Goal: Navigation & Orientation: Find specific page/section

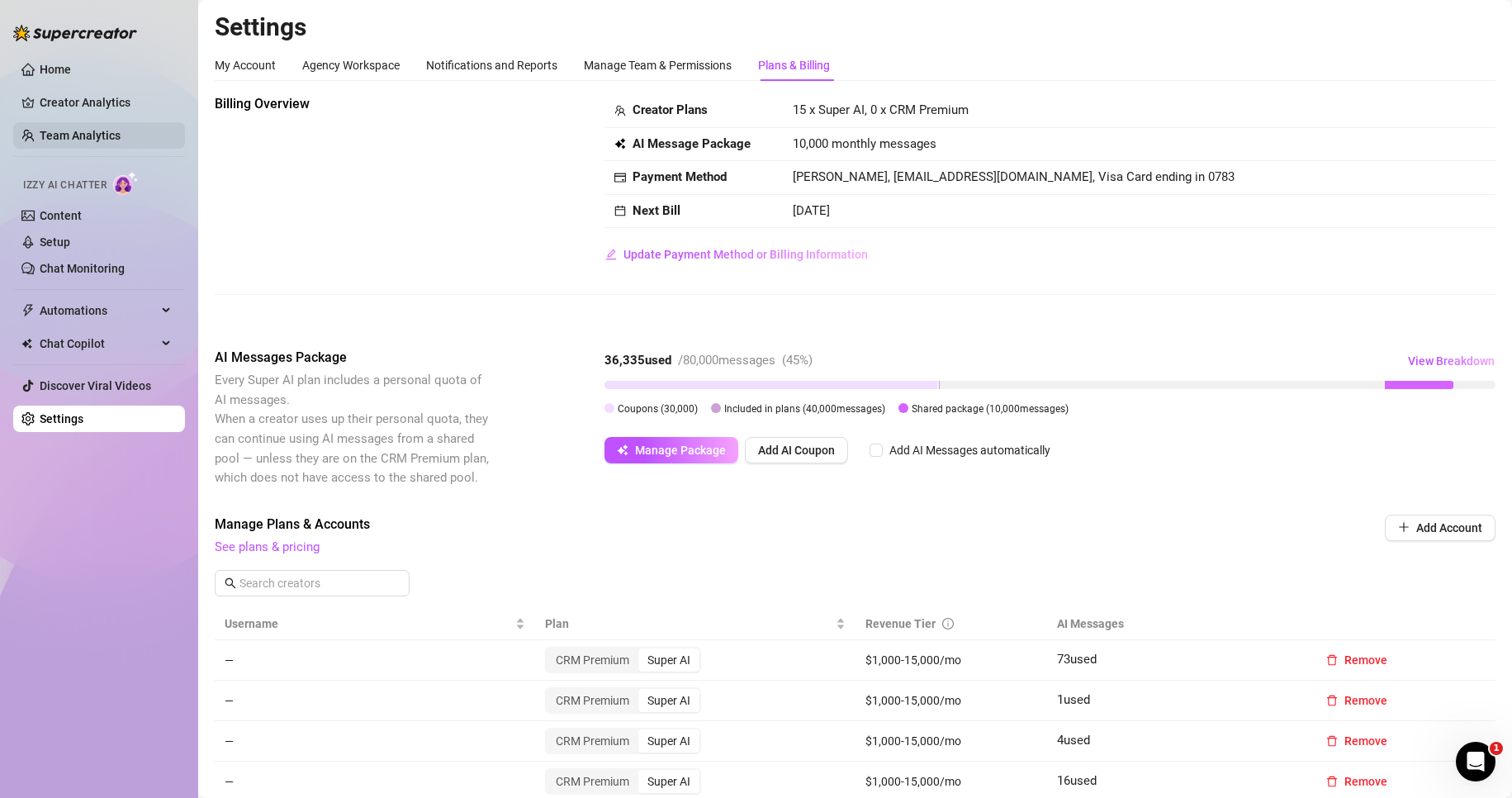
click at [101, 135] on link "Team Analytics" at bounding box center [80, 135] width 81 height 14
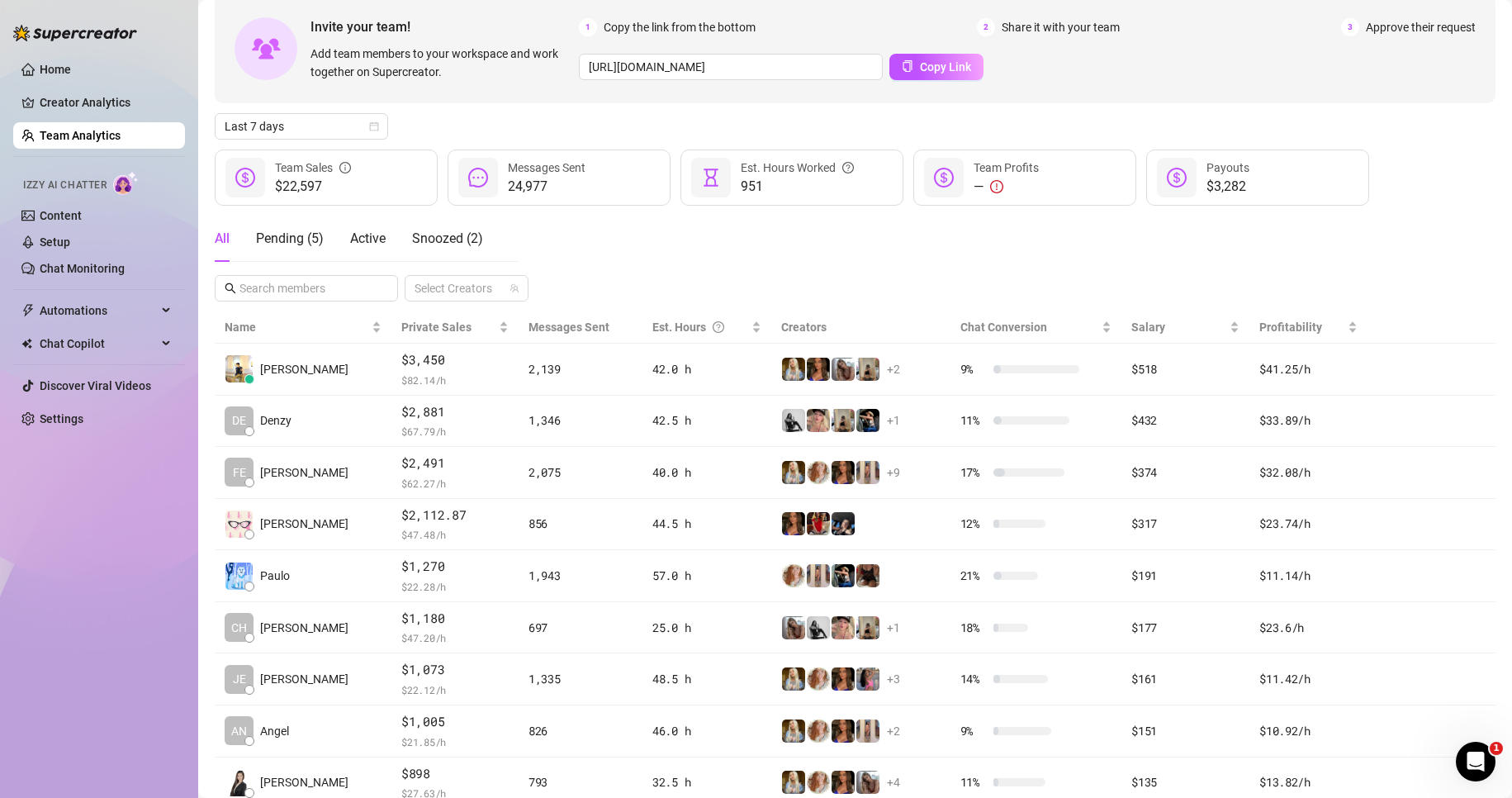
scroll to position [165, 0]
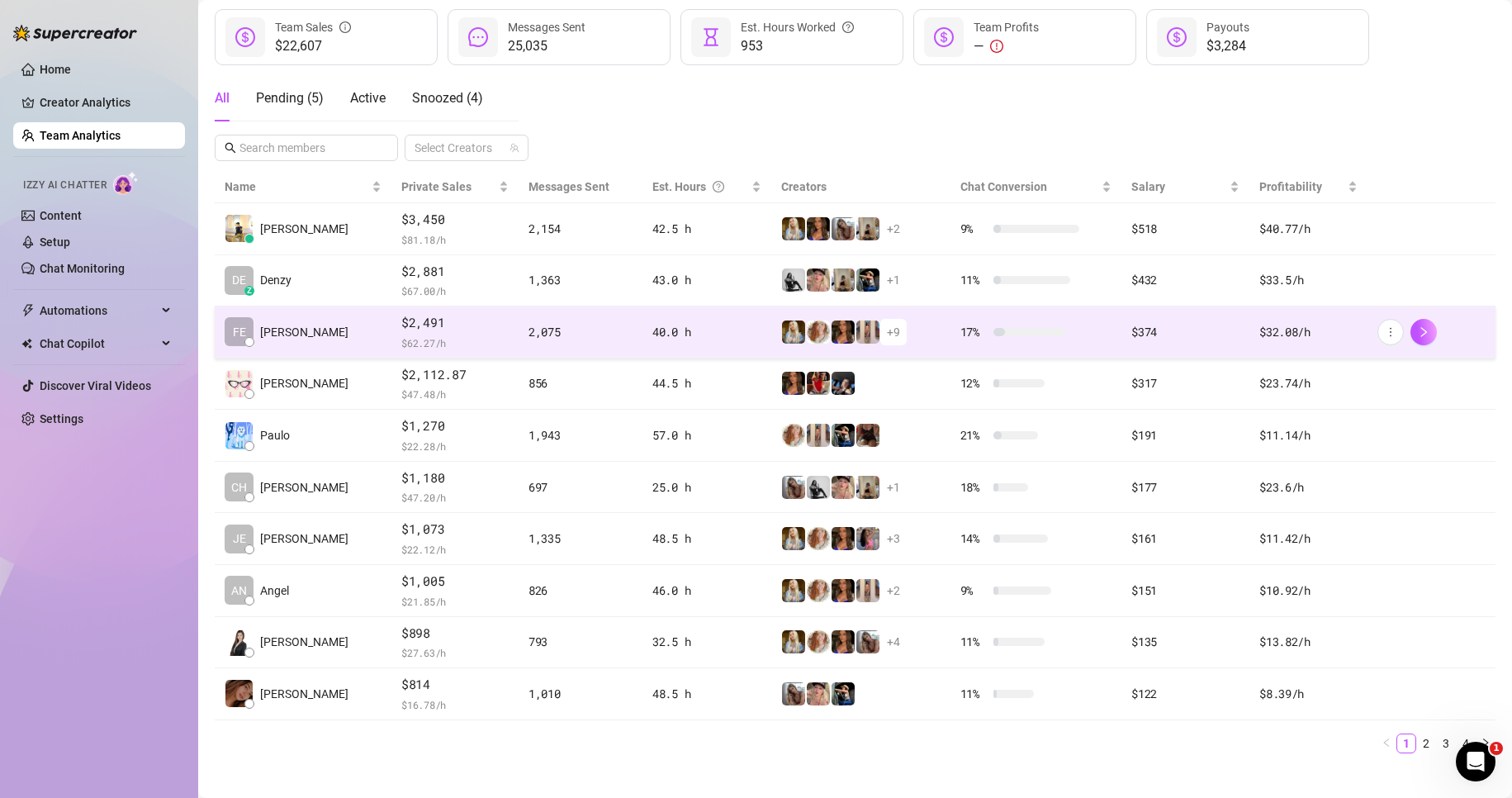
scroll to position [242, 0]
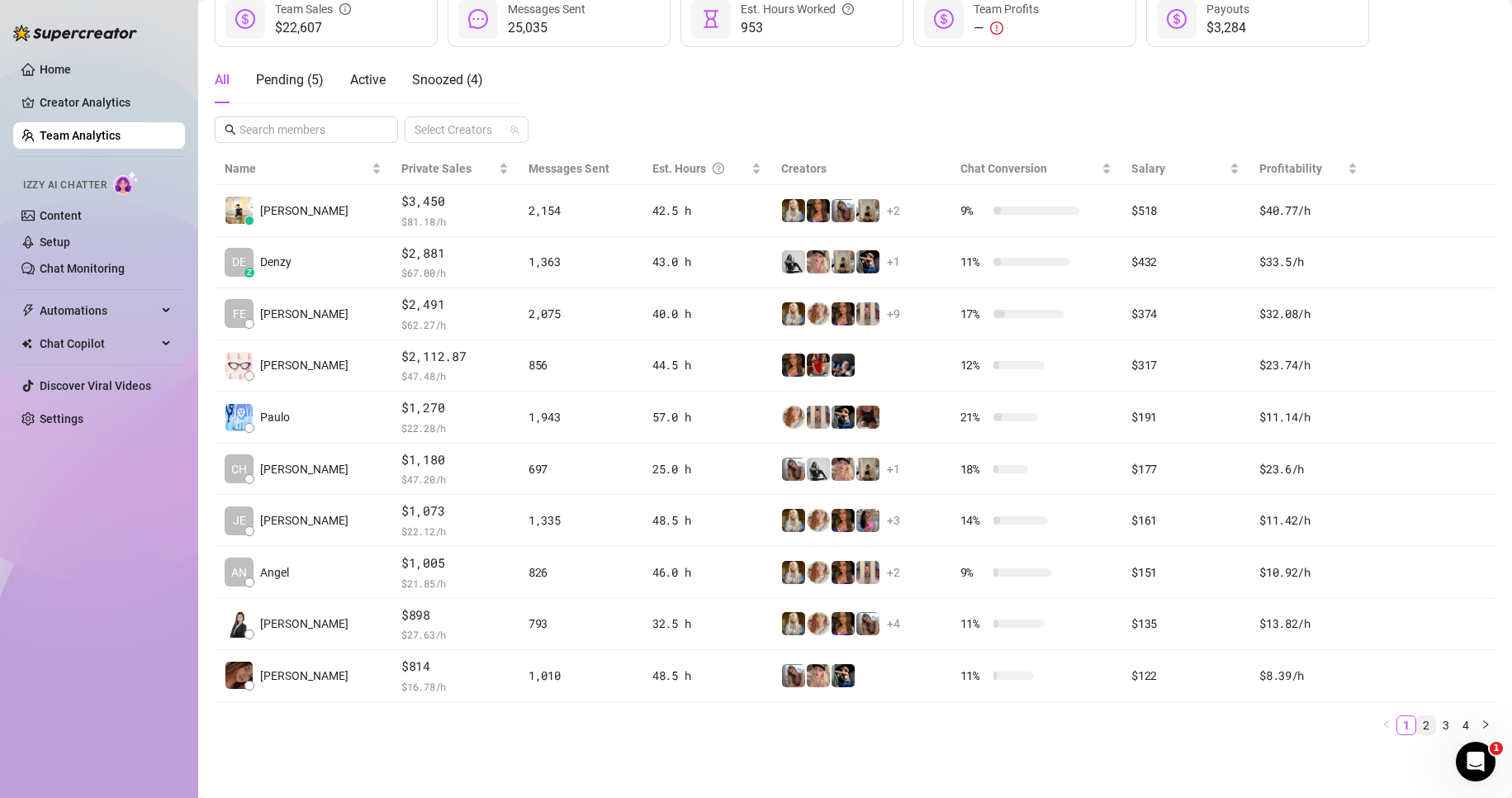
click at [1417, 731] on link "2" at bounding box center [1426, 726] width 18 height 18
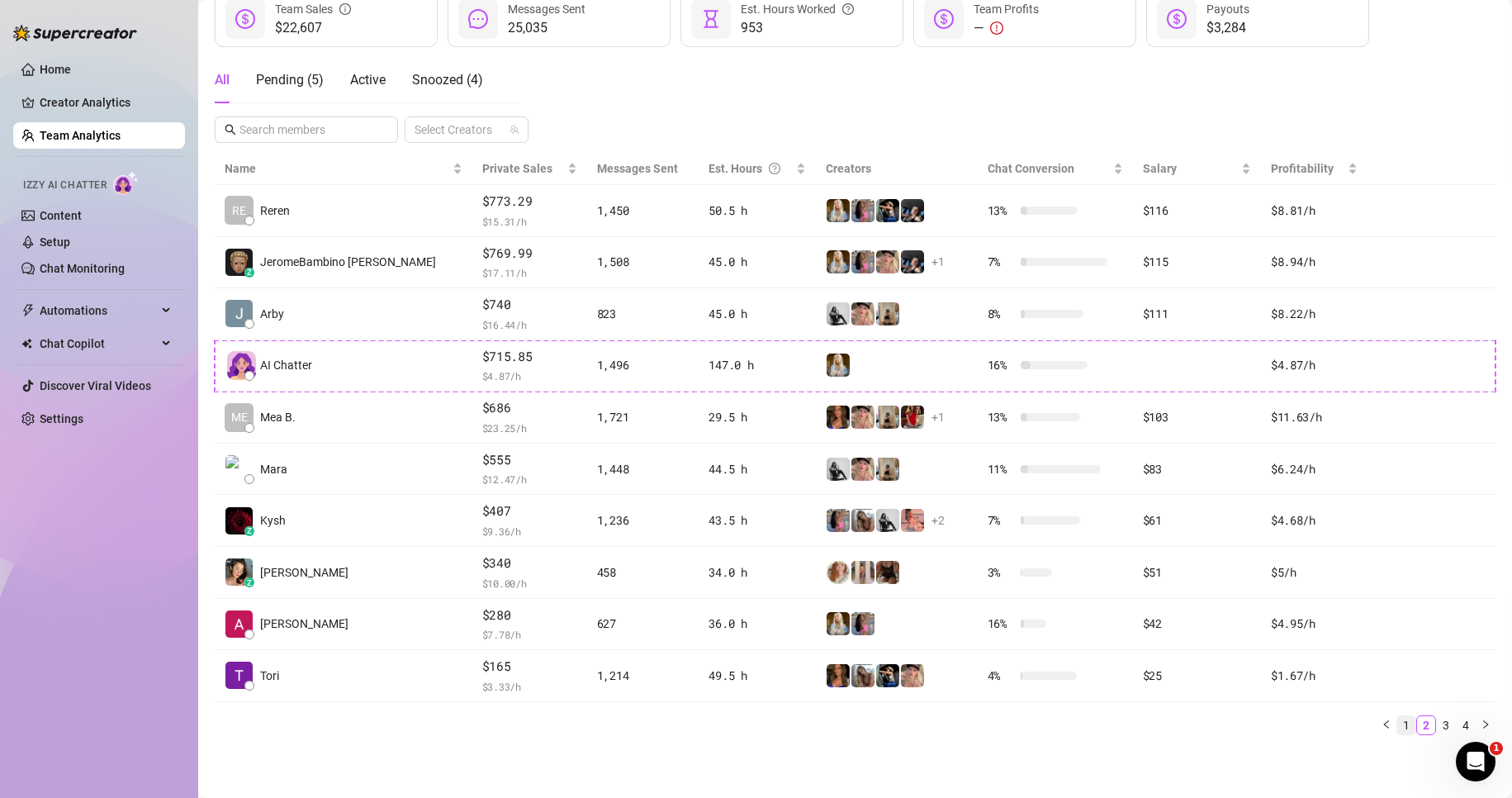
click at [1397, 728] on link "1" at bounding box center [1406, 726] width 18 height 18
